Goal: Information Seeking & Learning: Learn about a topic

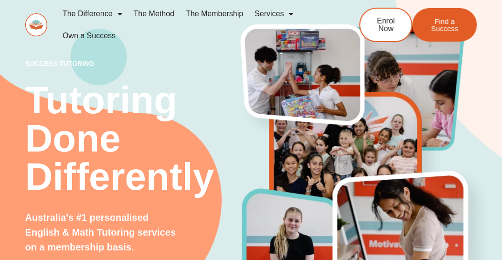
click at [170, 10] on link "The Method" at bounding box center [154, 14] width 52 height 22
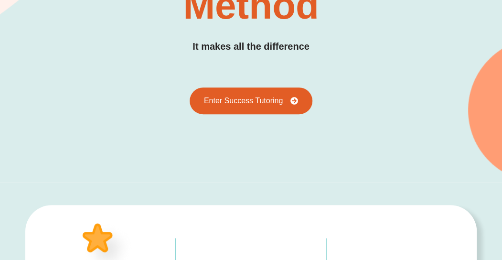
scroll to position [191, 0]
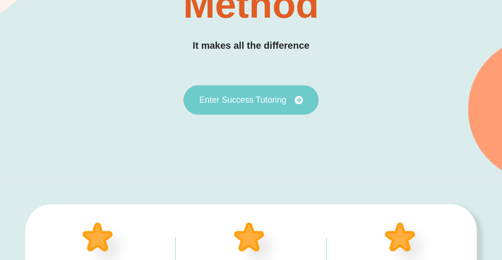
click at [237, 96] on span "Enter Success Tutoring" at bounding box center [242, 100] width 87 height 9
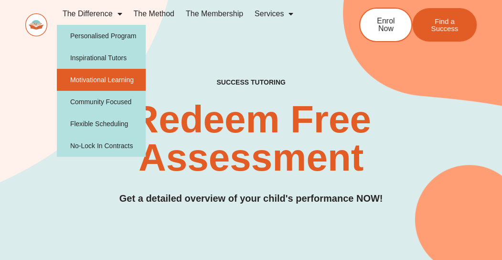
click at [103, 80] on link "Motivational Learning" at bounding box center [101, 80] width 89 height 22
